Goal: Navigation & Orientation: Find specific page/section

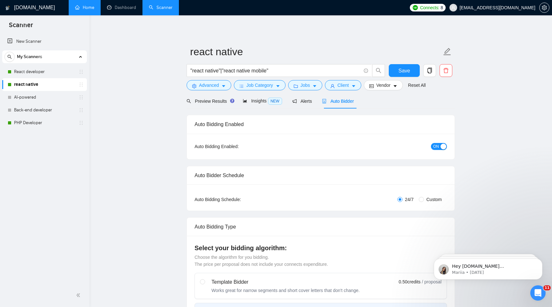
click at [89, 5] on link "Home" at bounding box center [84, 7] width 19 height 5
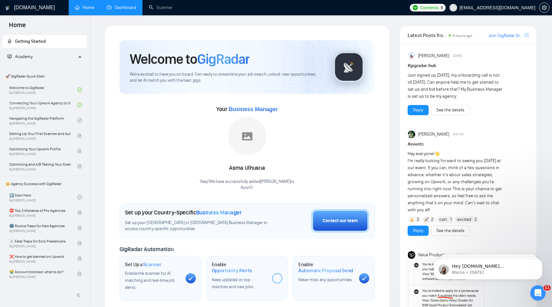
click at [128, 7] on link "Dashboard" at bounding box center [121, 7] width 29 height 5
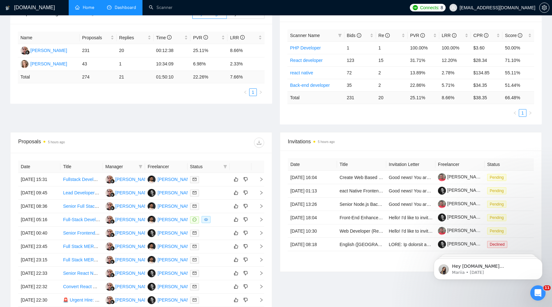
scroll to position [109, 0]
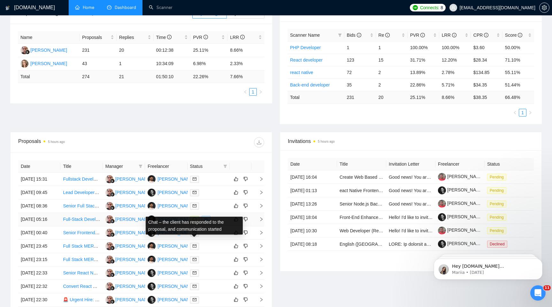
click at [194, 221] on icon "message" at bounding box center [195, 220] width 4 height 4
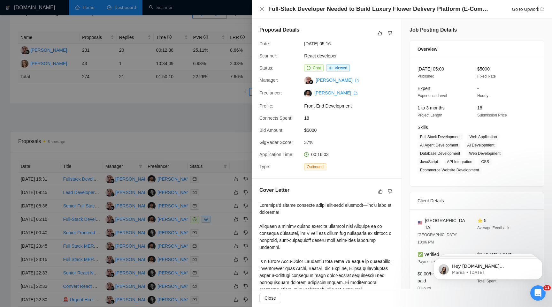
click at [237, 117] on div at bounding box center [276, 153] width 552 height 307
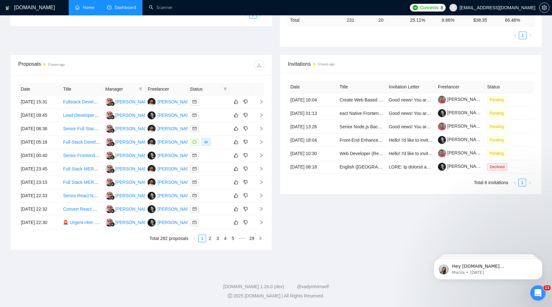
scroll to position [197, 0]
click at [356, 204] on div "Invitations 5 hours ago Date Title Invitation Letter Freelancer Status [DATE] 1…" at bounding box center [411, 153] width 270 height 196
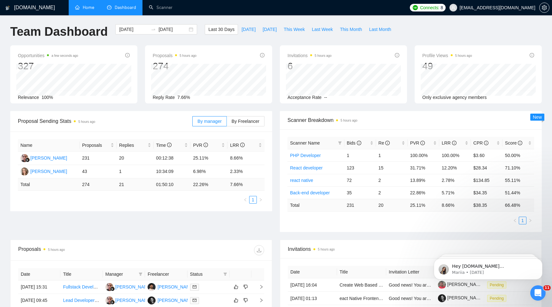
scroll to position [0, 0]
